Goal: Navigation & Orientation: Find specific page/section

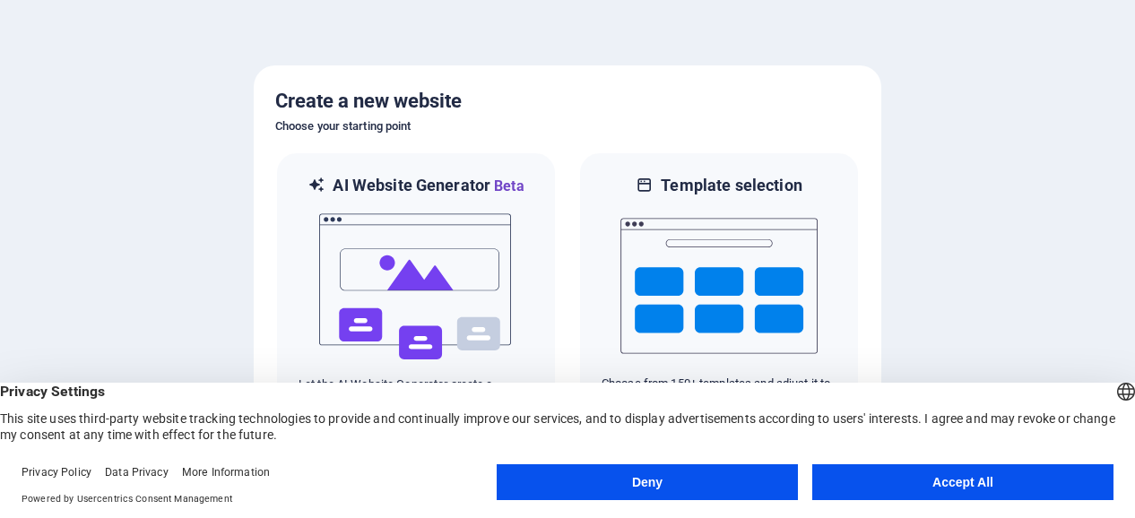
drag, startPoint x: 1020, startPoint y: 166, endPoint x: 1046, endPoint y: 473, distance: 307.7
click at [1046, 473] on body "[DOMAIN_NAME] Press [Ctrl] + [C] to copy an element you'd like to see more of a…" at bounding box center [567, 259] width 1135 height 518
click at [633, 486] on button "Deny" at bounding box center [647, 482] width 301 height 36
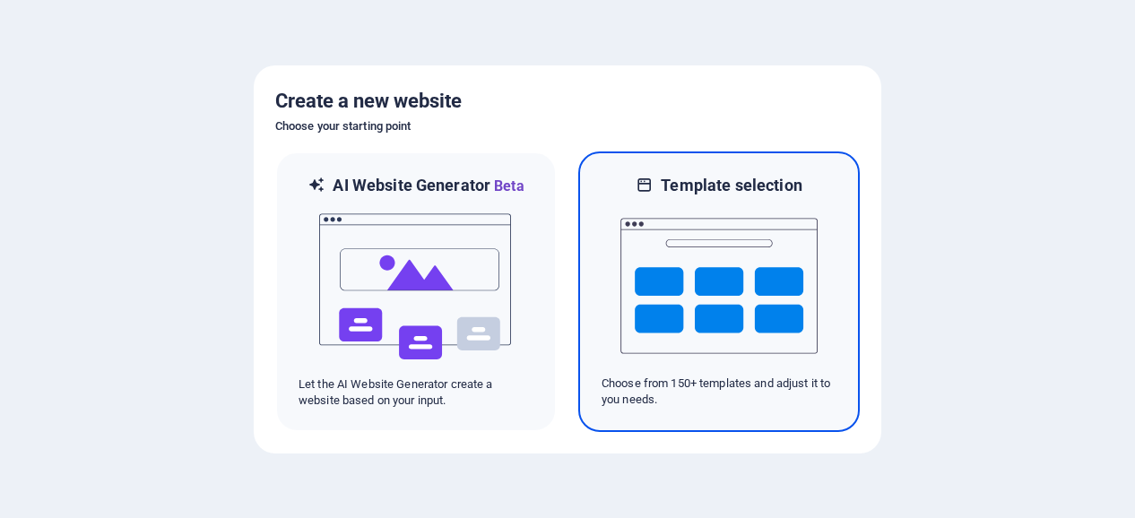
click at [719, 313] on img at bounding box center [718, 285] width 197 height 179
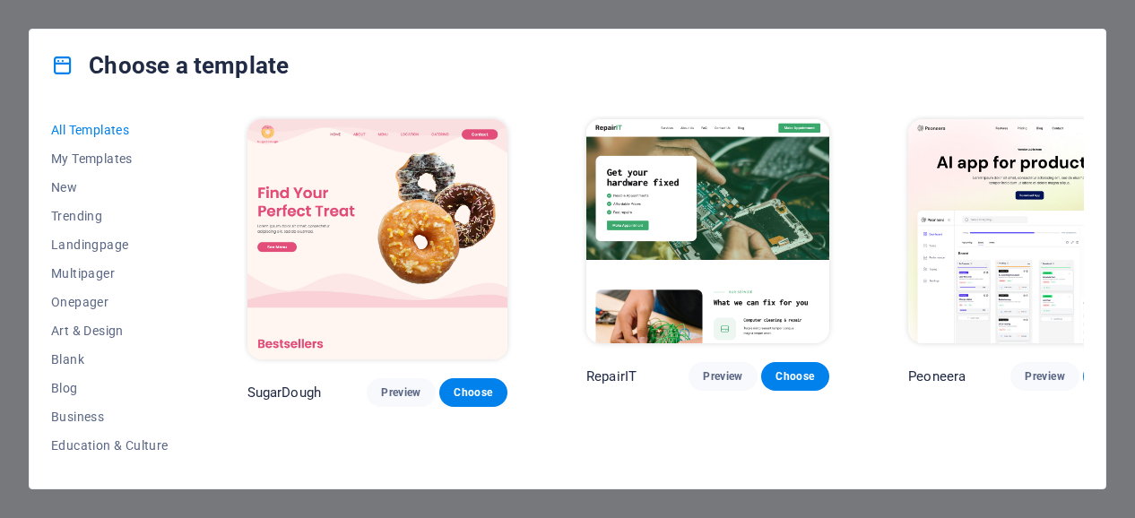
drag, startPoint x: 1088, startPoint y: 131, endPoint x: 1094, endPoint y: 178, distance: 47.8
click at [1094, 178] on div "All Templates My Templates New Trending Landingpage Multipager Onepager Art & D…" at bounding box center [568, 294] width 1076 height 387
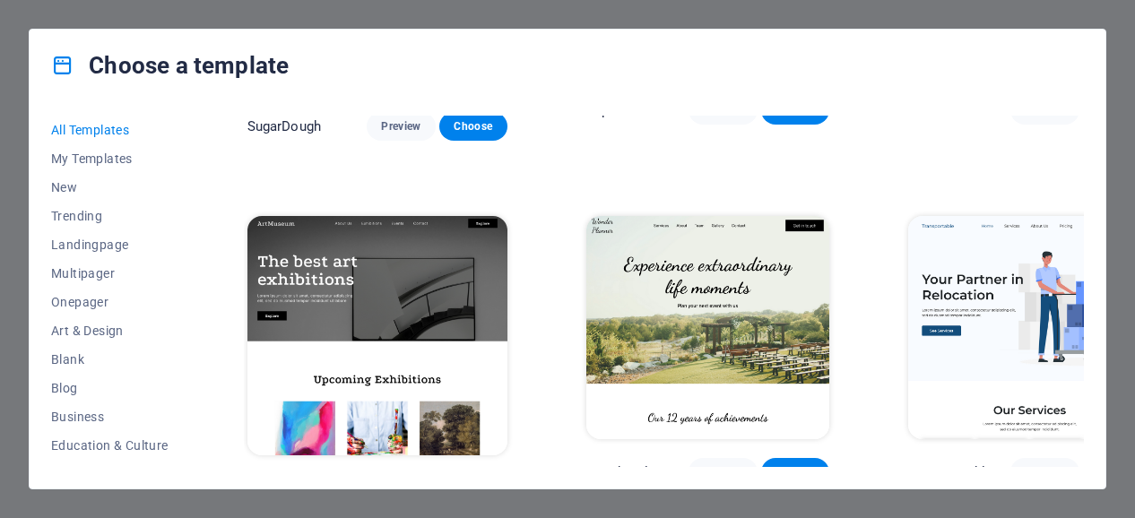
scroll to position [267, 0]
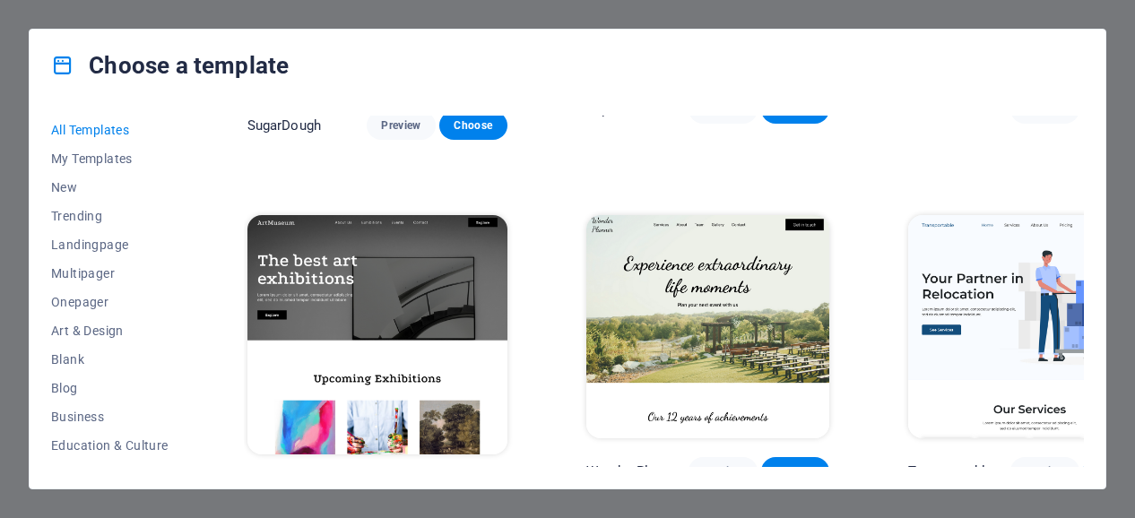
drag, startPoint x: 1079, startPoint y: 133, endPoint x: 1082, endPoint y: 153, distance: 20.9
click at [1082, 153] on div "SugarDough Preview Choose RepairIT Preview Choose Peoneera Preview Choose Art M…" at bounding box center [664, 291] width 840 height 351
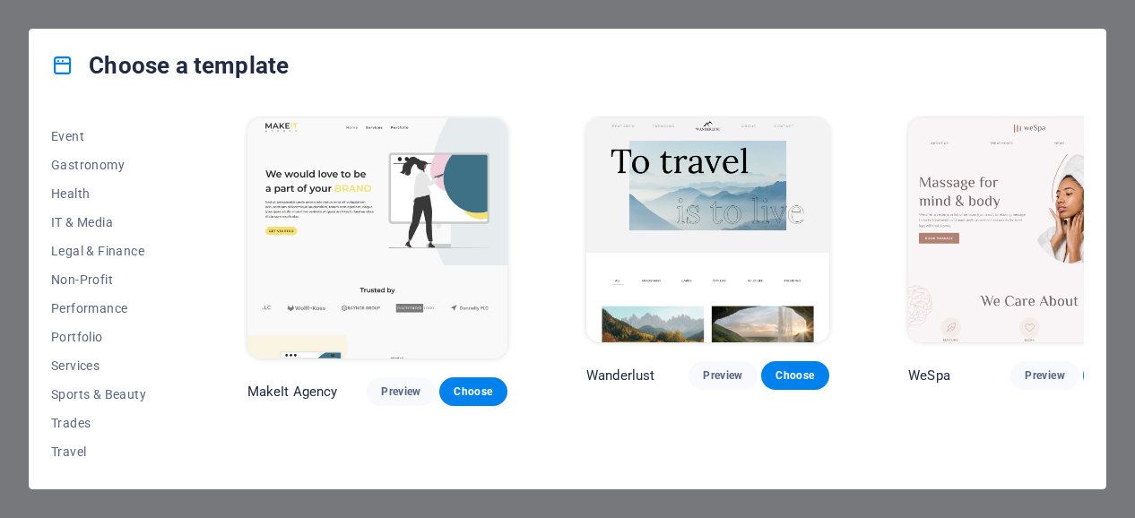
scroll to position [365, 0]
click at [74, 351] on button "Services" at bounding box center [109, 339] width 117 height 29
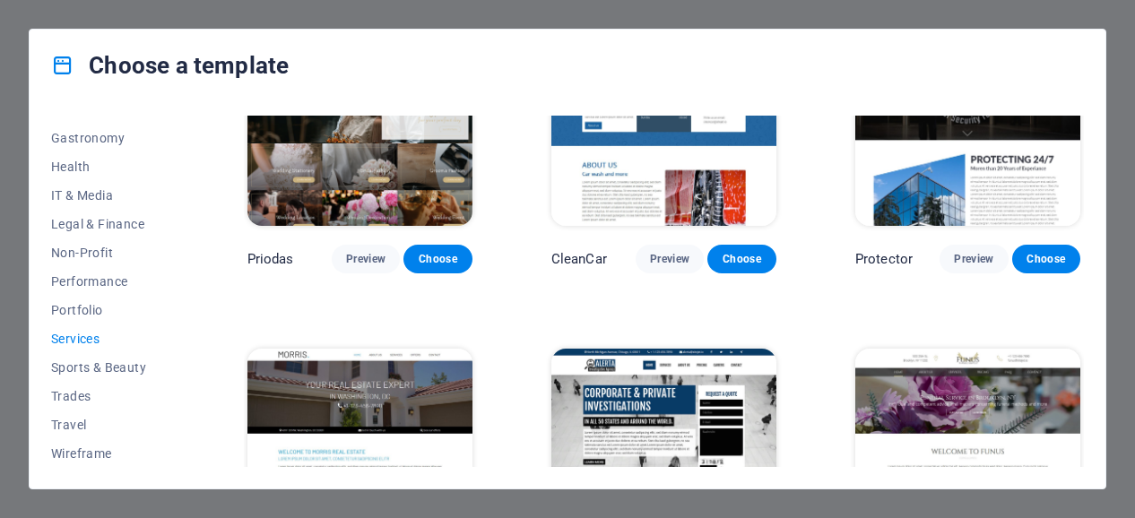
scroll to position [1109, 0]
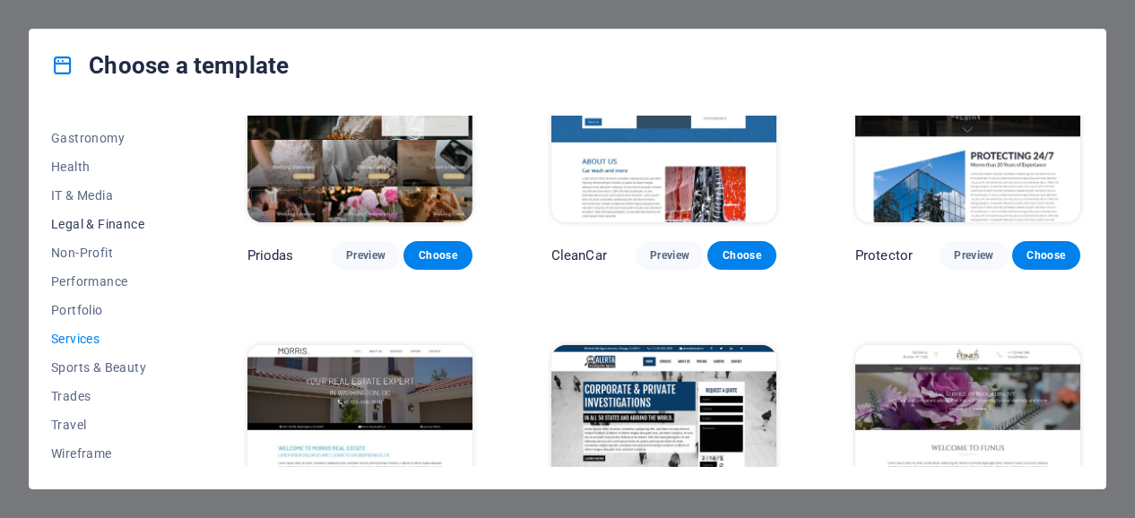
click at [66, 221] on span "Legal & Finance" at bounding box center [109, 224] width 117 height 14
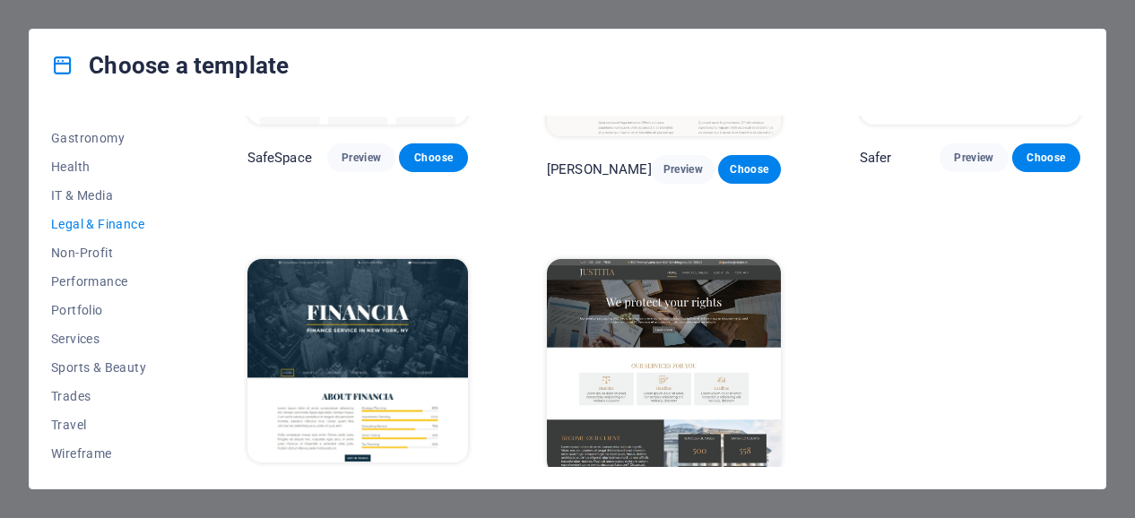
scroll to position [185, 0]
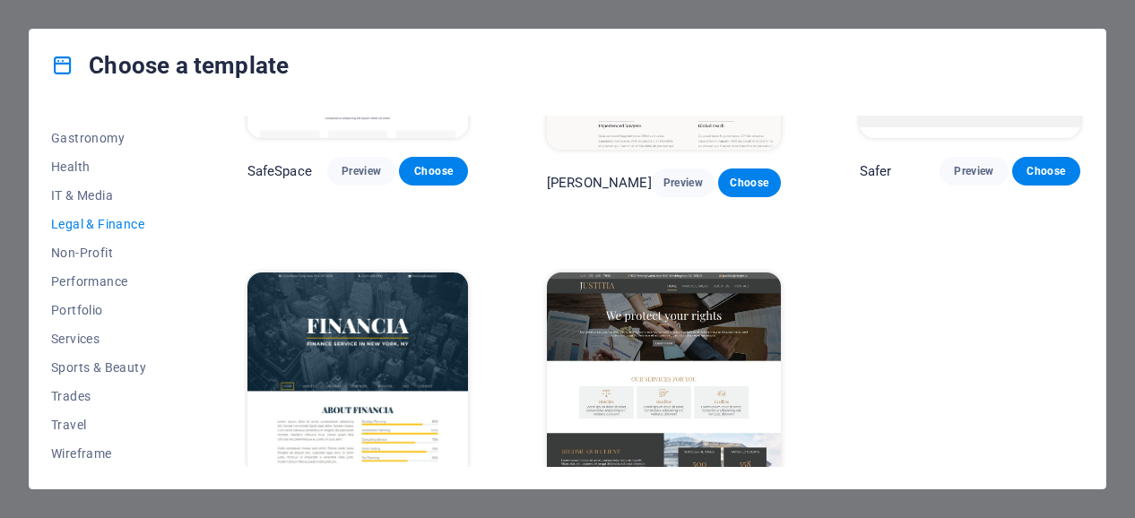
click at [188, 327] on div "All Templates My Templates New Trending Landingpage Multipager Onepager Art & D…" at bounding box center [120, 291] width 139 height 351
drag, startPoint x: 194, startPoint y: 302, endPoint x: 187, endPoint y: 332, distance: 30.2
click at [187, 332] on div "All Templates My Templates New Trending Landingpage Multipager Onepager Art & D…" at bounding box center [568, 294] width 1076 height 387
drag, startPoint x: 187, startPoint y: 332, endPoint x: 203, endPoint y: 345, distance: 20.3
click at [203, 345] on div "All Templates My Templates New Trending Landingpage Multipager Onepager Art & D…" at bounding box center [568, 294] width 1076 height 387
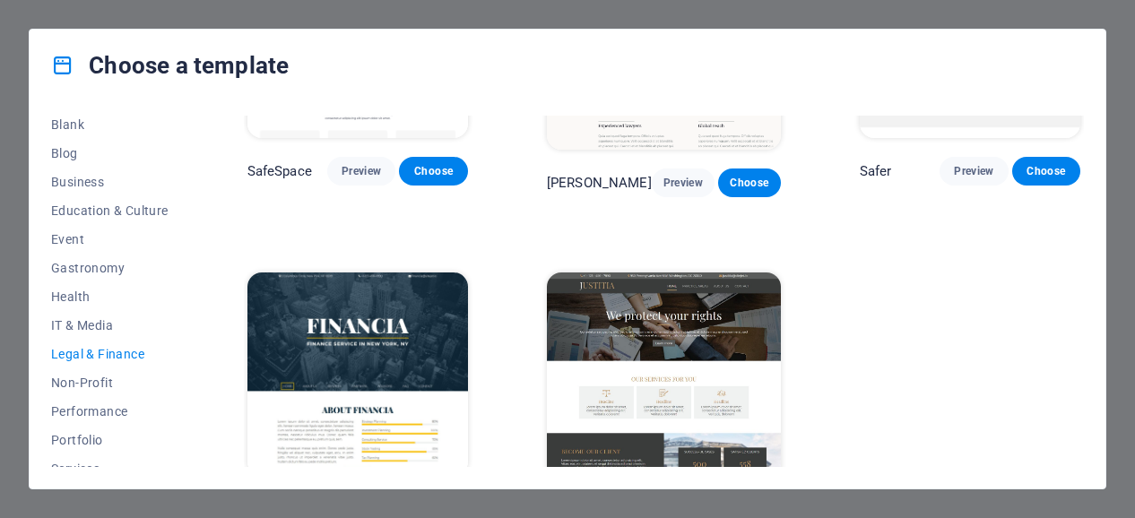
scroll to position [238, 0]
click at [63, 189] on button "Business" at bounding box center [109, 179] width 117 height 29
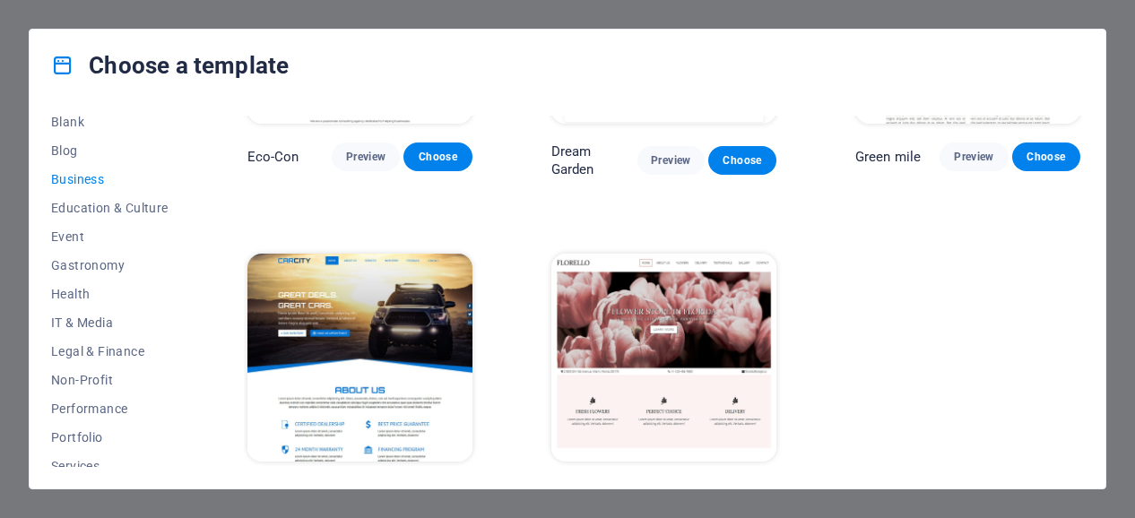
scroll to position [239, 0]
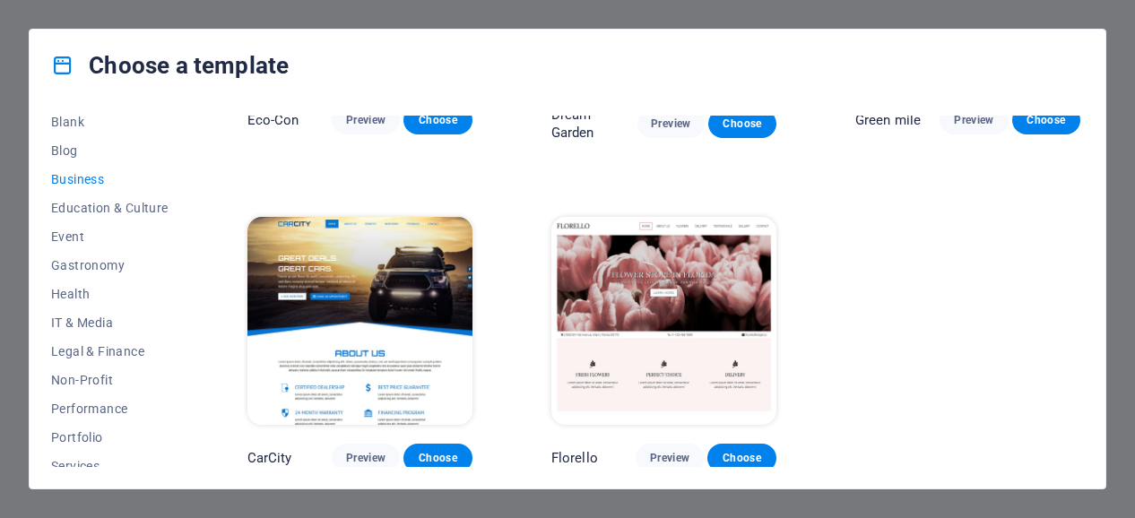
drag, startPoint x: 192, startPoint y: 295, endPoint x: 188, endPoint y: 271, distance: 24.5
click at [188, 271] on div "All Templates My Templates New Trending Landingpage Multipager Onepager Art & D…" at bounding box center [568, 294] width 1076 height 387
drag, startPoint x: 188, startPoint y: 271, endPoint x: 188, endPoint y: 252, distance: 18.8
click at [188, 252] on div "All Templates My Templates New Trending Landingpage Multipager Onepager Art & D…" at bounding box center [120, 291] width 139 height 351
drag, startPoint x: 188, startPoint y: 252, endPoint x: 184, endPoint y: 191, distance: 61.1
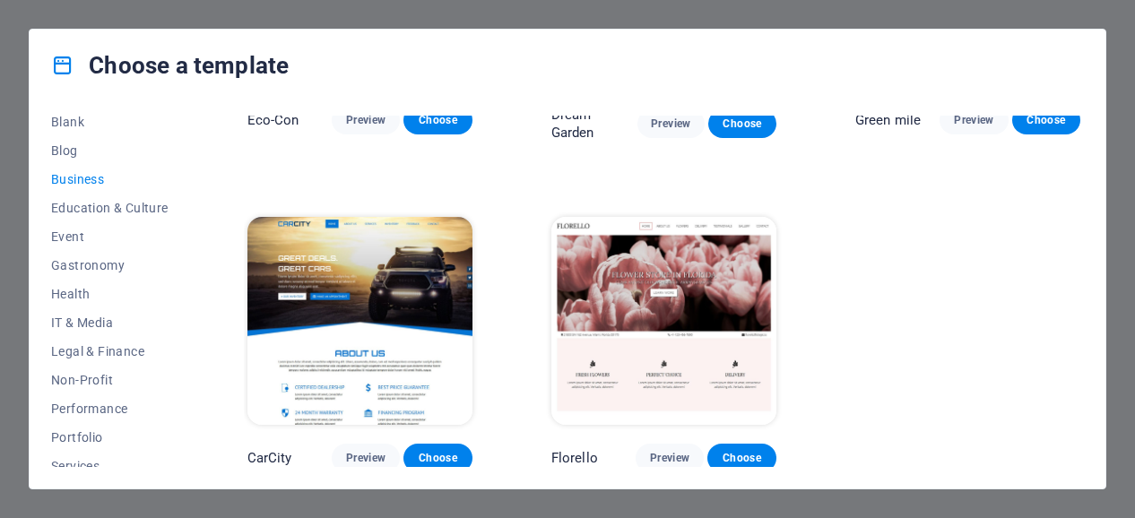
click at [184, 191] on div "All Templates My Templates New Trending Landingpage Multipager Onepager Art & D…" at bounding box center [120, 291] width 139 height 351
click at [188, 258] on div "All Templates My Templates New Trending Landingpage Multipager Onepager Art & D…" at bounding box center [120, 291] width 139 height 351
drag, startPoint x: 192, startPoint y: 259, endPoint x: 183, endPoint y: 282, distance: 24.1
click at [183, 282] on div "All Templates My Templates New Trending Landingpage Multipager Onepager Art & D…" at bounding box center [568, 294] width 1076 height 387
